Goal: Task Accomplishment & Management: Manage account settings

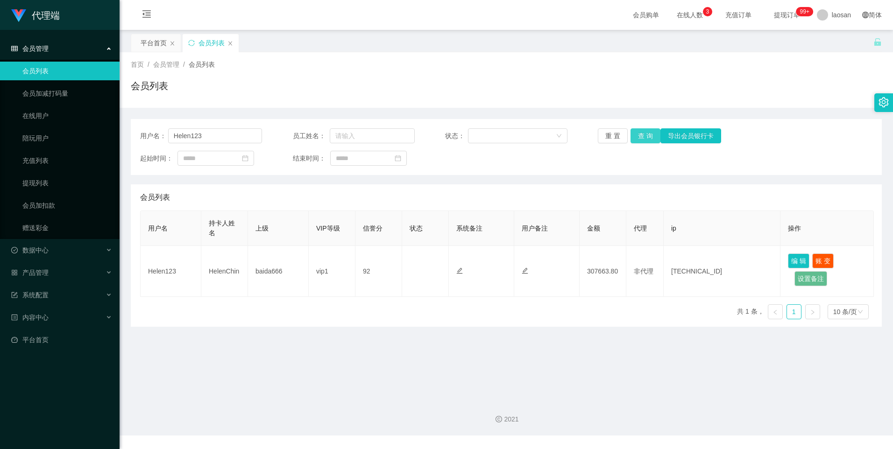
click at [645, 137] on button "查 询" at bounding box center [645, 135] width 30 height 15
click at [645, 137] on div "重 置 查 询 导出会员银行卡" at bounding box center [659, 135] width 122 height 15
click at [645, 137] on button "查 询" at bounding box center [645, 135] width 30 height 15
click at [645, 137] on div "重 置 查 询 导出会员银行卡" at bounding box center [659, 135] width 122 height 15
click at [648, 131] on button "查 询" at bounding box center [645, 135] width 30 height 15
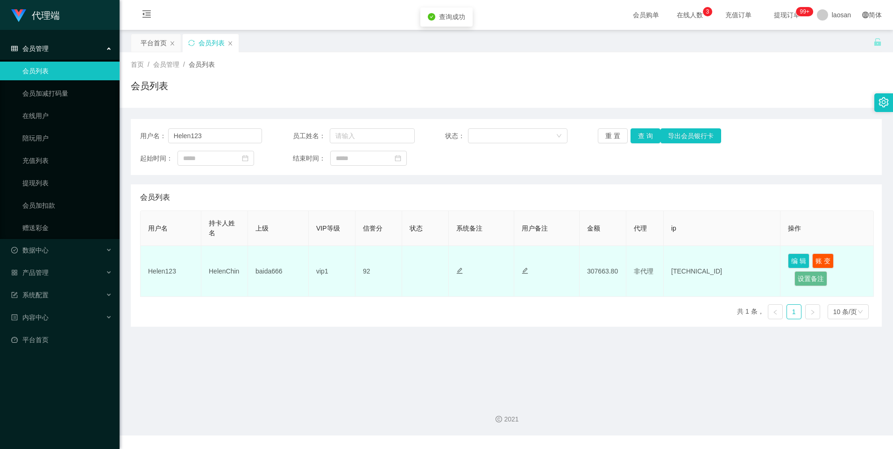
click at [533, 272] on div at bounding box center [547, 272] width 50 height 10
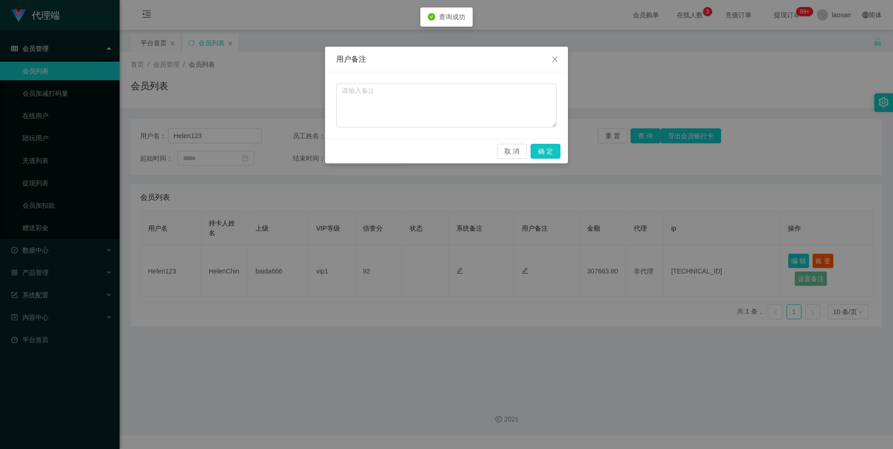
drag, startPoint x: 555, startPoint y: 232, endPoint x: 563, endPoint y: 237, distance: 9.1
click at [556, 232] on div "用户备注 取 消 确 定" at bounding box center [446, 224] width 893 height 449
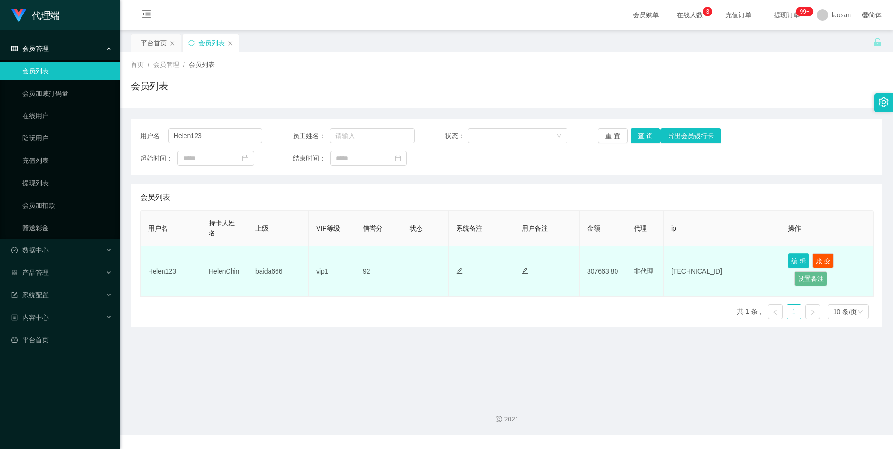
click at [798, 261] on button "编 辑" at bounding box center [798, 261] width 21 height 15
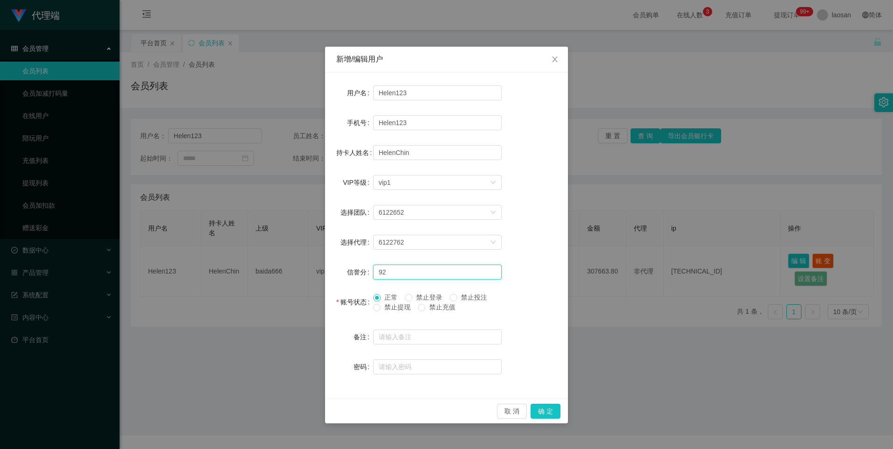
click at [400, 268] on input "92" at bounding box center [437, 272] width 128 height 15
click at [657, 310] on div "新增/编辑用户 用户名 Helen123 手机号 Helen123 持卡人姓名 [PERSON_NAME] VIP等级 选择VIP等级 vip1 选择团队 6…" at bounding box center [446, 224] width 893 height 449
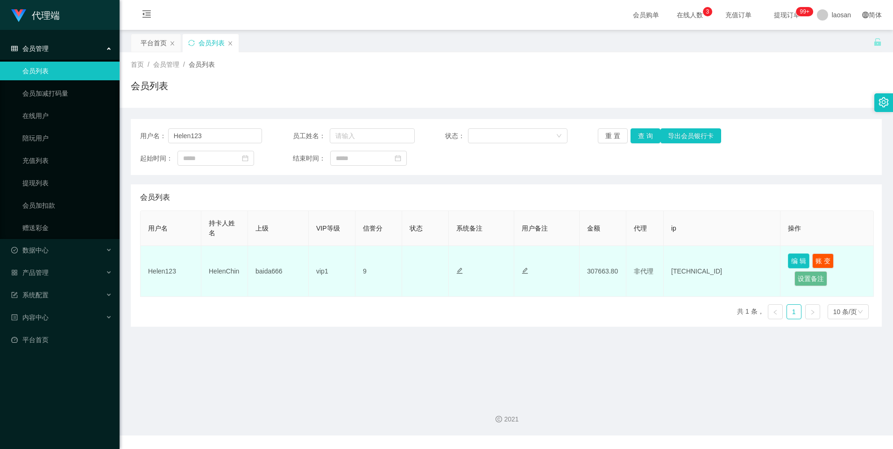
click at [797, 260] on button "编 辑" at bounding box center [798, 261] width 21 height 15
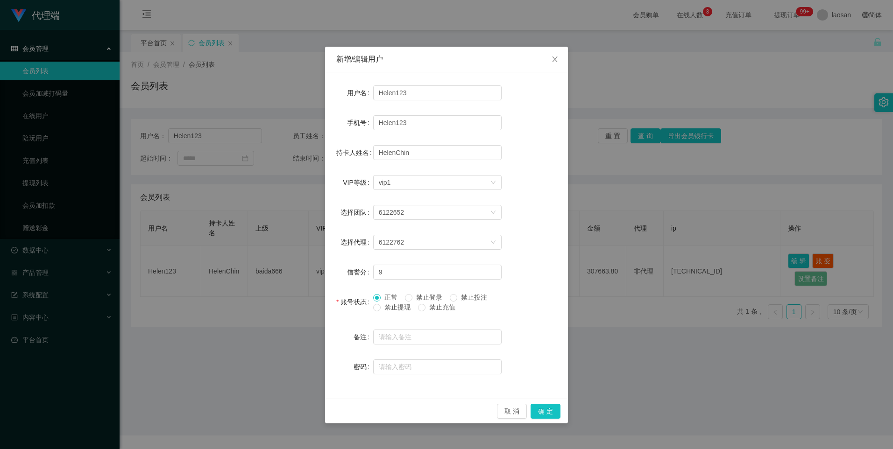
click at [436, 283] on form "用户名 Helen123 手机号 Helen123 持卡人姓名 [PERSON_NAME] VIP等级 选择VIP等级 vip1 选择团队 6122652 选…" at bounding box center [446, 230] width 220 height 293
click at [436, 278] on input "9" at bounding box center [437, 272] width 128 height 15
type input "93"
click at [723, 308] on div "新增/编辑用户 用户名 Helen123 手机号 Helen123 持卡人姓名 [PERSON_NAME] VIP等级 选择VIP等级 vip1 选择团队 6…" at bounding box center [446, 224] width 893 height 449
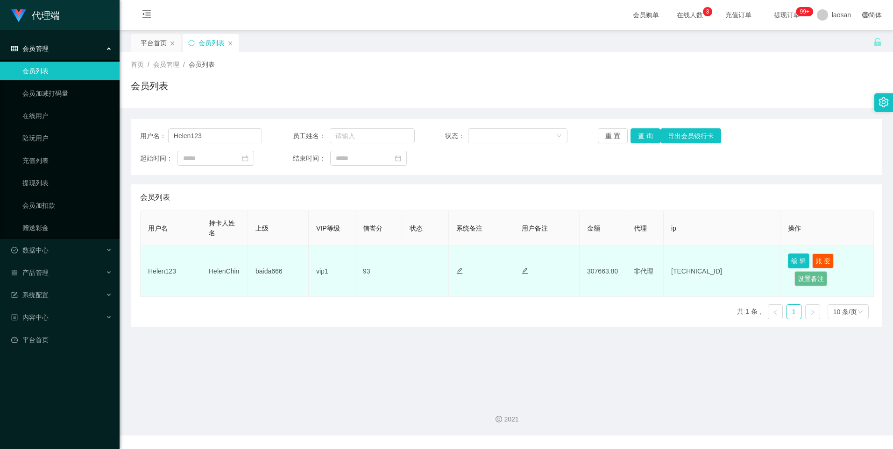
click at [795, 257] on button "编 辑" at bounding box center [798, 261] width 21 height 15
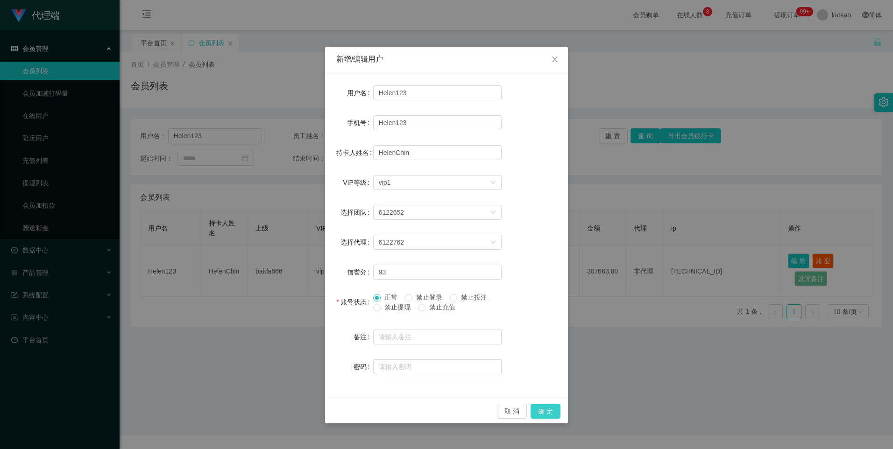
click at [538, 415] on button "确 定" at bounding box center [546, 411] width 30 height 15
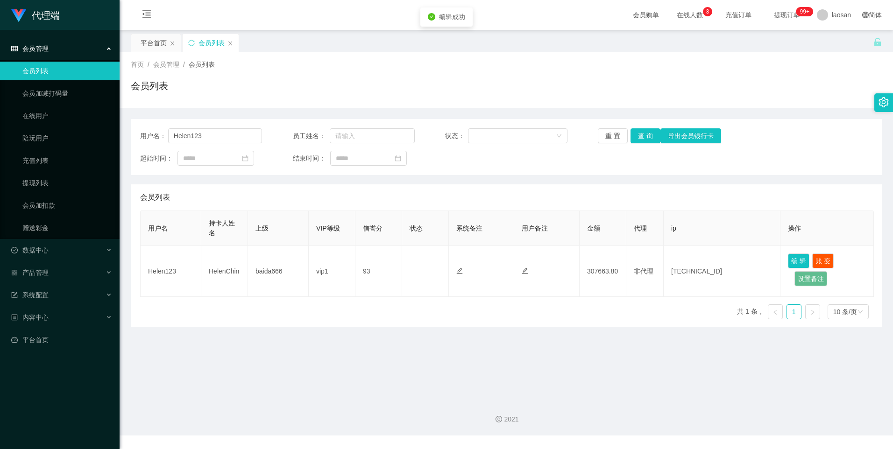
click at [623, 382] on main "关闭左侧 关闭右侧 关闭其它 刷新页面 平台首页 会员列表 首页 / 会员管理 / 会员列表 / 会员列表 用户名： Helen123 员工姓名： 状态： 重…" at bounding box center [506, 211] width 773 height 362
click at [649, 140] on button "查 询" at bounding box center [645, 135] width 30 height 15
